Goal: Transaction & Acquisition: Book appointment/travel/reservation

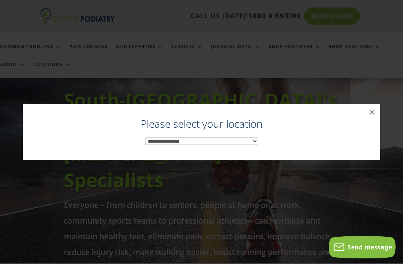
scroll to position [58, 0]
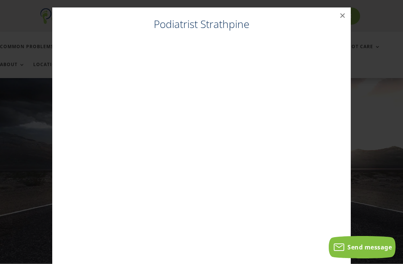
click at [345, 19] on button "×" at bounding box center [342, 15] width 16 height 16
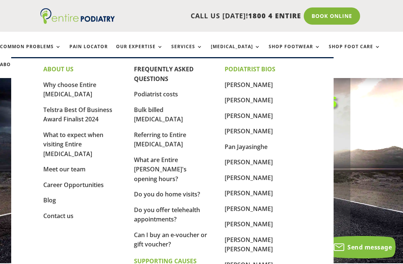
click at [255, 149] on link "Pan Jayasinghe" at bounding box center [245, 146] width 43 height 8
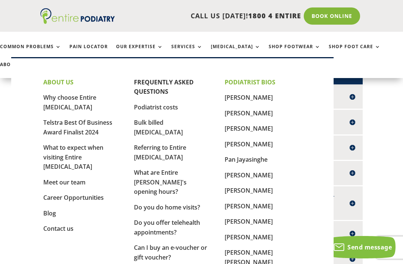
scroll to position [198, 0]
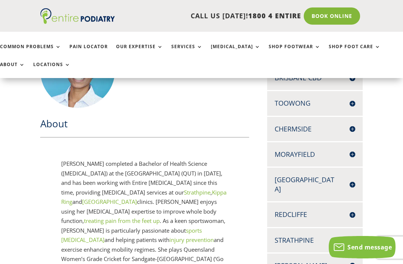
click at [25, 62] on link "About" at bounding box center [12, 70] width 25 height 16
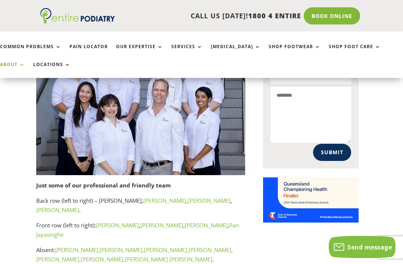
scroll to position [431, 0]
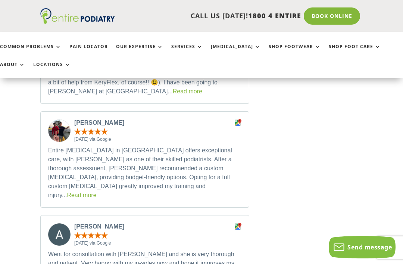
scroll to position [830, 0]
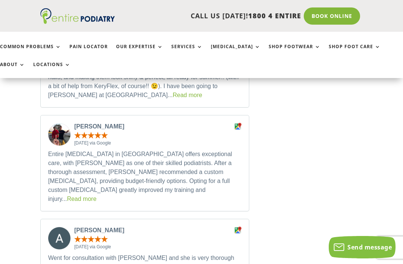
click at [96, 195] on link "Read more" at bounding box center [81, 198] width 29 height 6
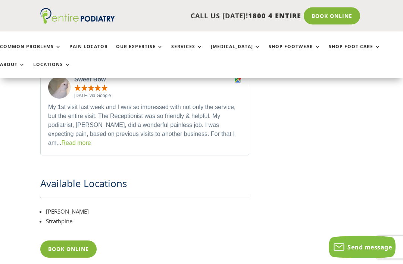
scroll to position [1134, 0]
click at [68, 240] on link "Book Online" at bounding box center [68, 248] width 56 height 17
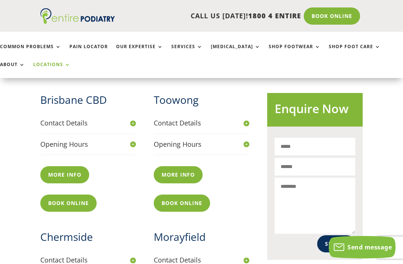
scroll to position [254, 0]
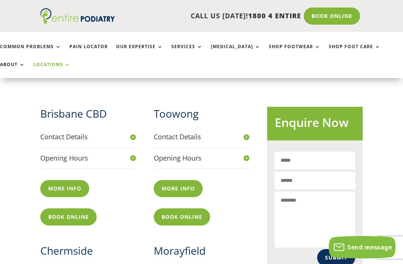
click at [348, 19] on link "Book Online" at bounding box center [331, 15] width 56 height 17
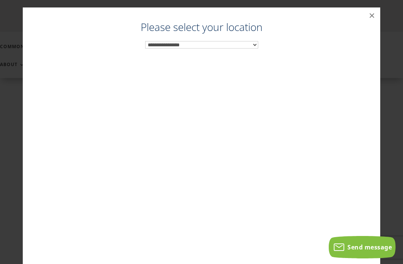
scroll to position [215, 0]
click at [246, 43] on select "**********" at bounding box center [201, 44] width 113 height 7
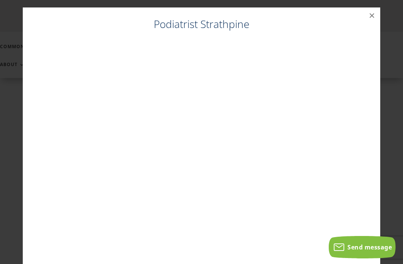
click at [372, 18] on button "×" at bounding box center [371, 15] width 16 height 16
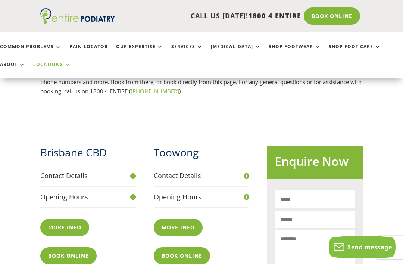
click at [345, 15] on link "Book Online" at bounding box center [331, 15] width 56 height 17
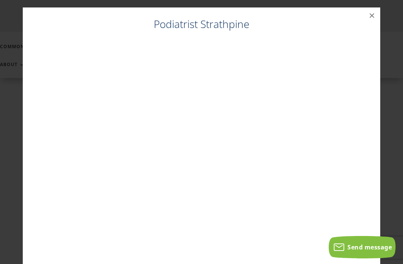
scroll to position [177, 0]
click at [231, 25] on h4 "Podiatrist Strathpine" at bounding box center [201, 26] width 342 height 18
click at [375, 17] on button "×" at bounding box center [371, 15] width 16 height 16
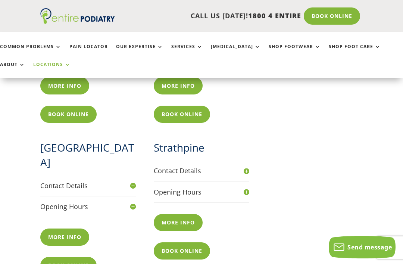
click at [82, 256] on link "Book Online" at bounding box center [68, 264] width 56 height 17
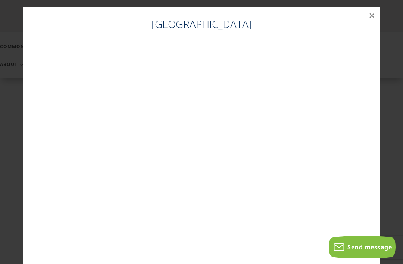
scroll to position [0, 0]
click at [371, 17] on button "×" at bounding box center [371, 15] width 16 height 16
